Goal: Information Seeking & Learning: Learn about a topic

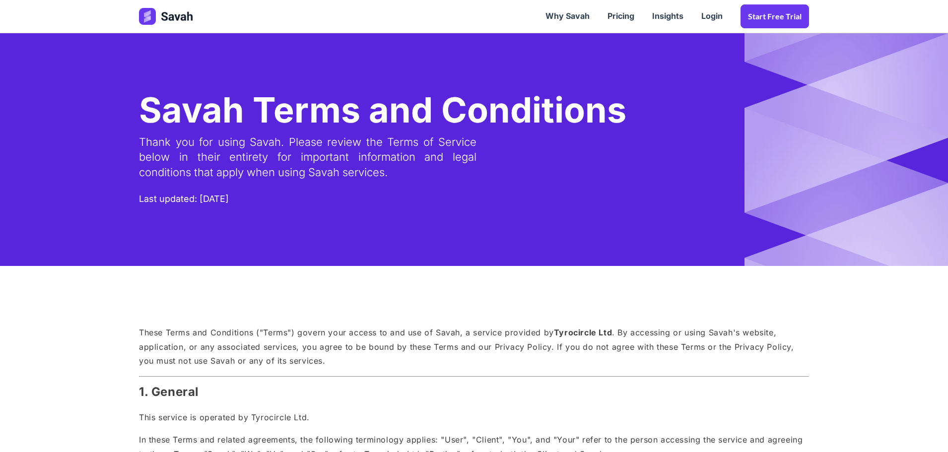
click at [176, 18] on img at bounding box center [167, 16] width 56 height 17
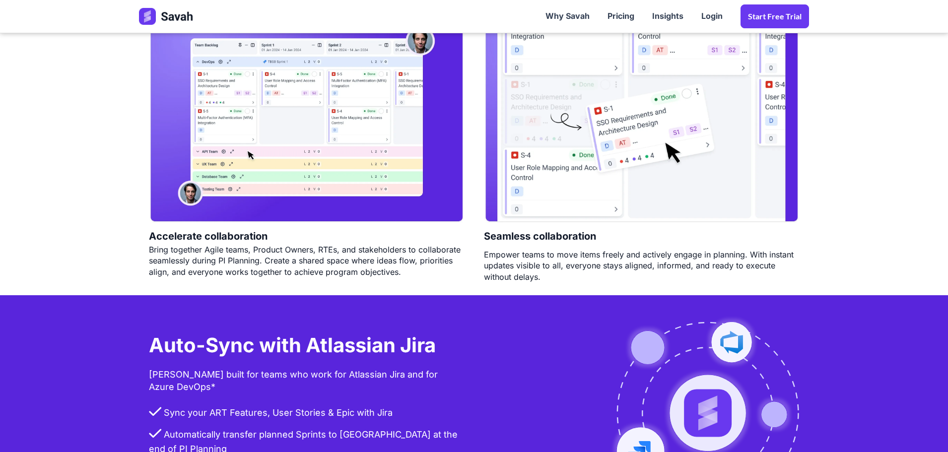
scroll to position [1893, 0]
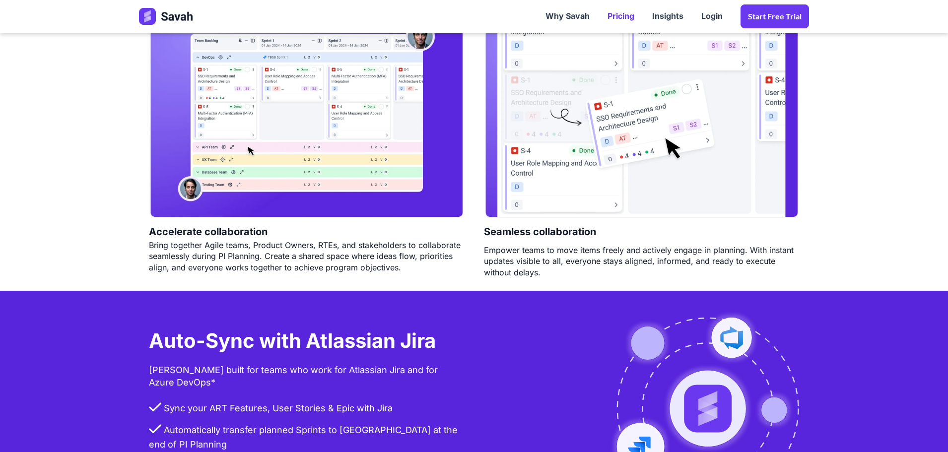
click at [625, 19] on link "Pricing" at bounding box center [621, 16] width 45 height 31
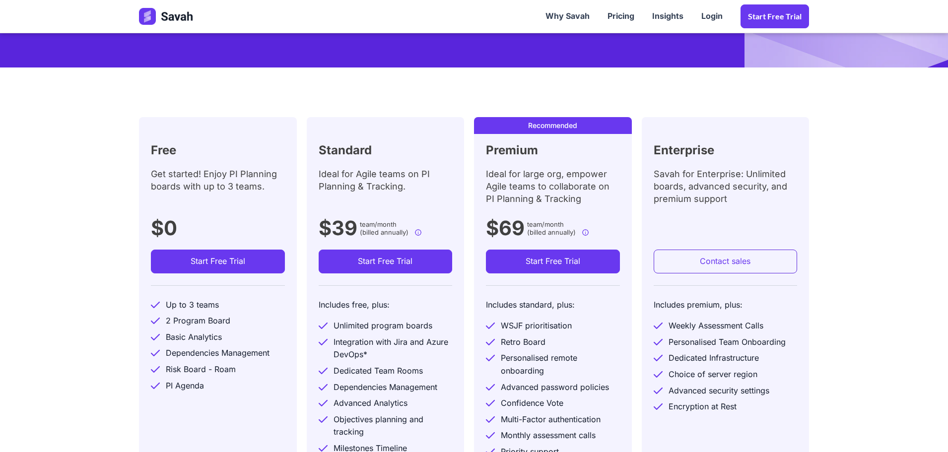
scroll to position [228, 0]
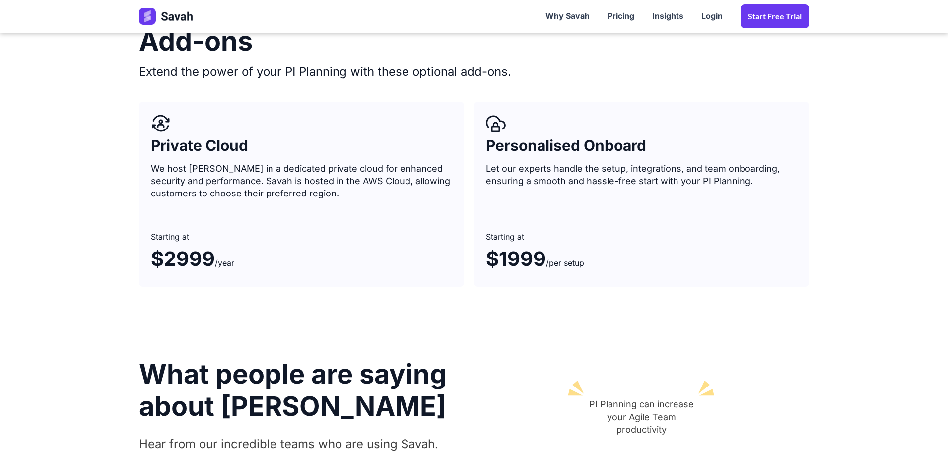
scroll to position [838, 0]
